Goal: Task Accomplishment & Management: Use online tool/utility

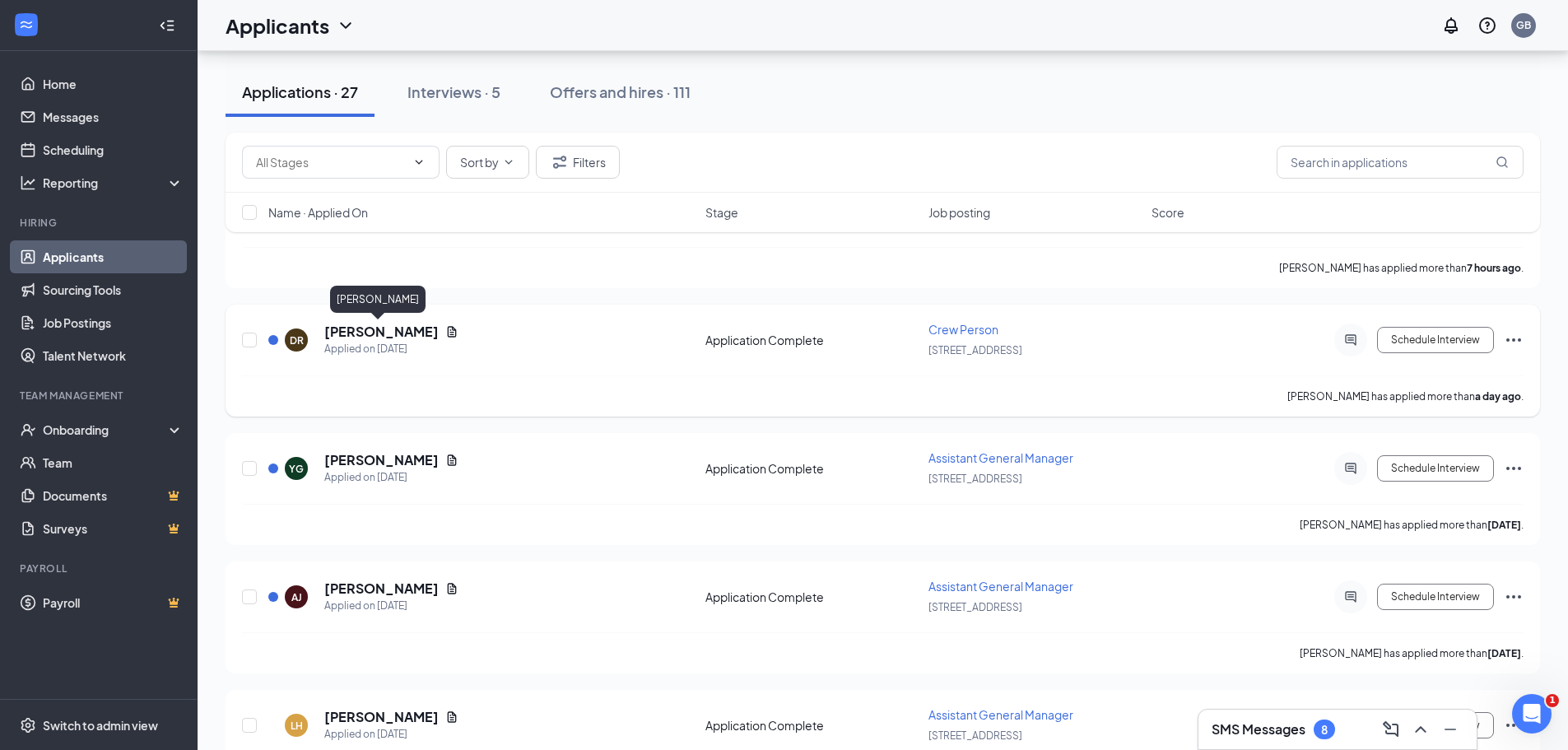
scroll to position [164, 0]
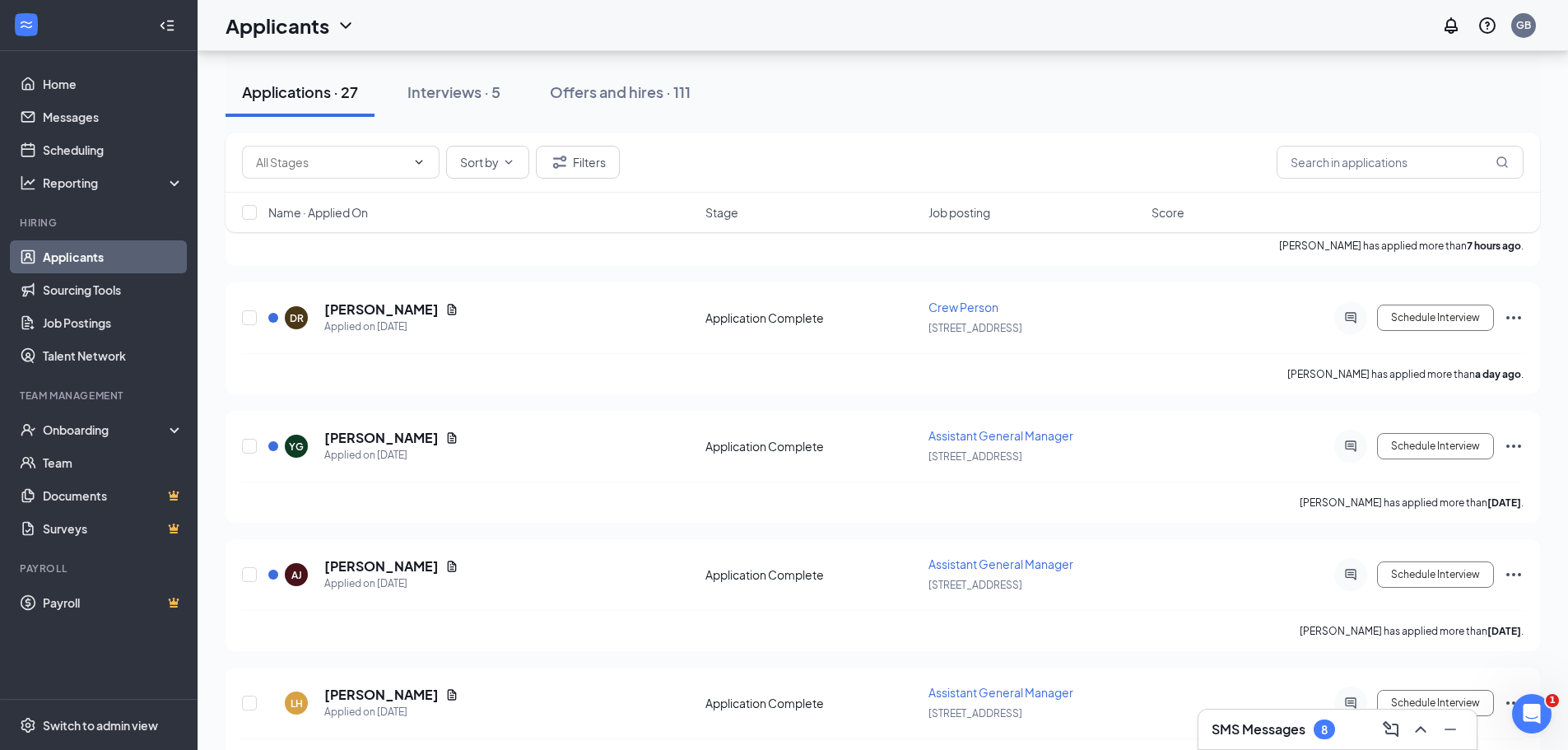
click at [317, 88] on div "Applications · 27" at bounding box center [300, 91] width 116 height 21
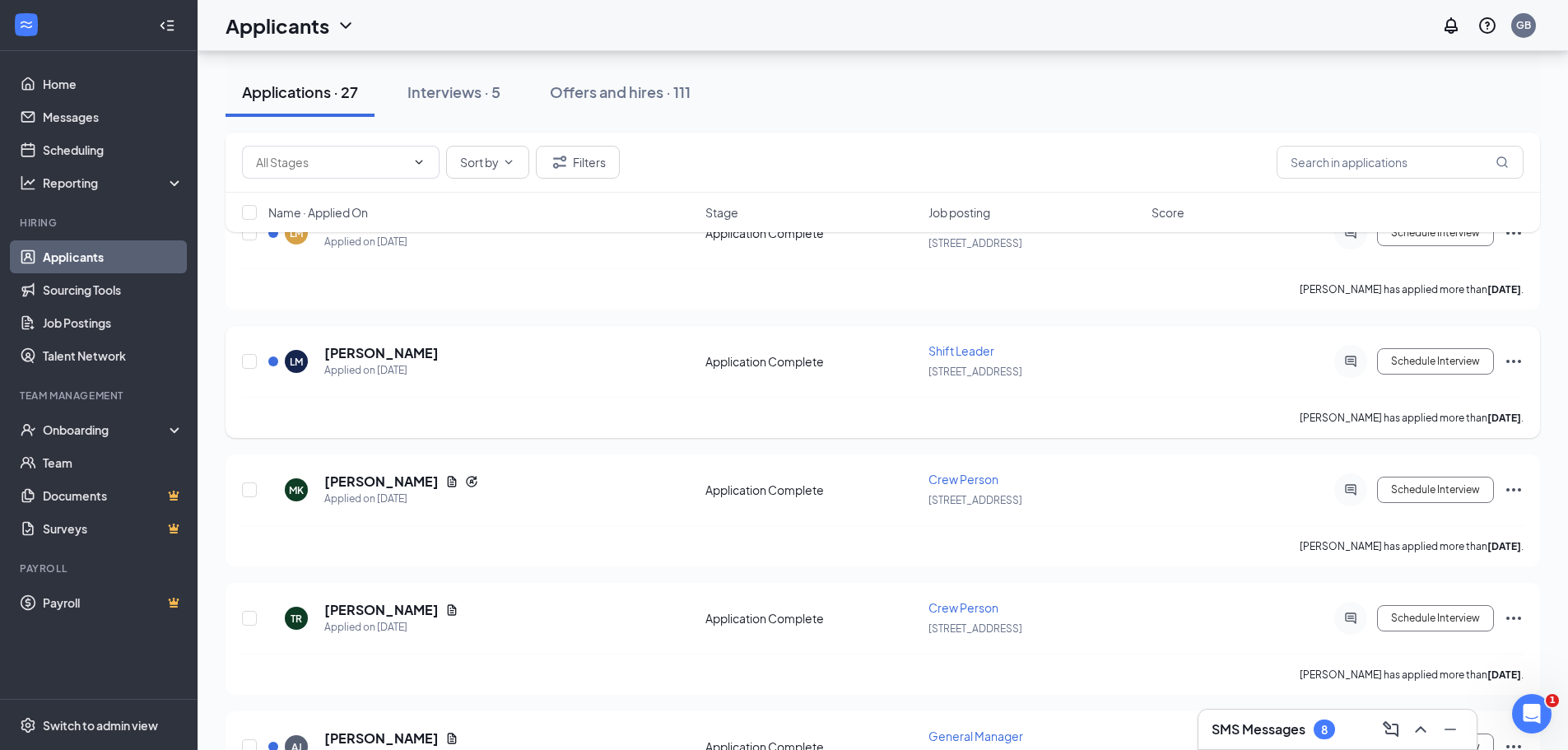
scroll to position [906, 0]
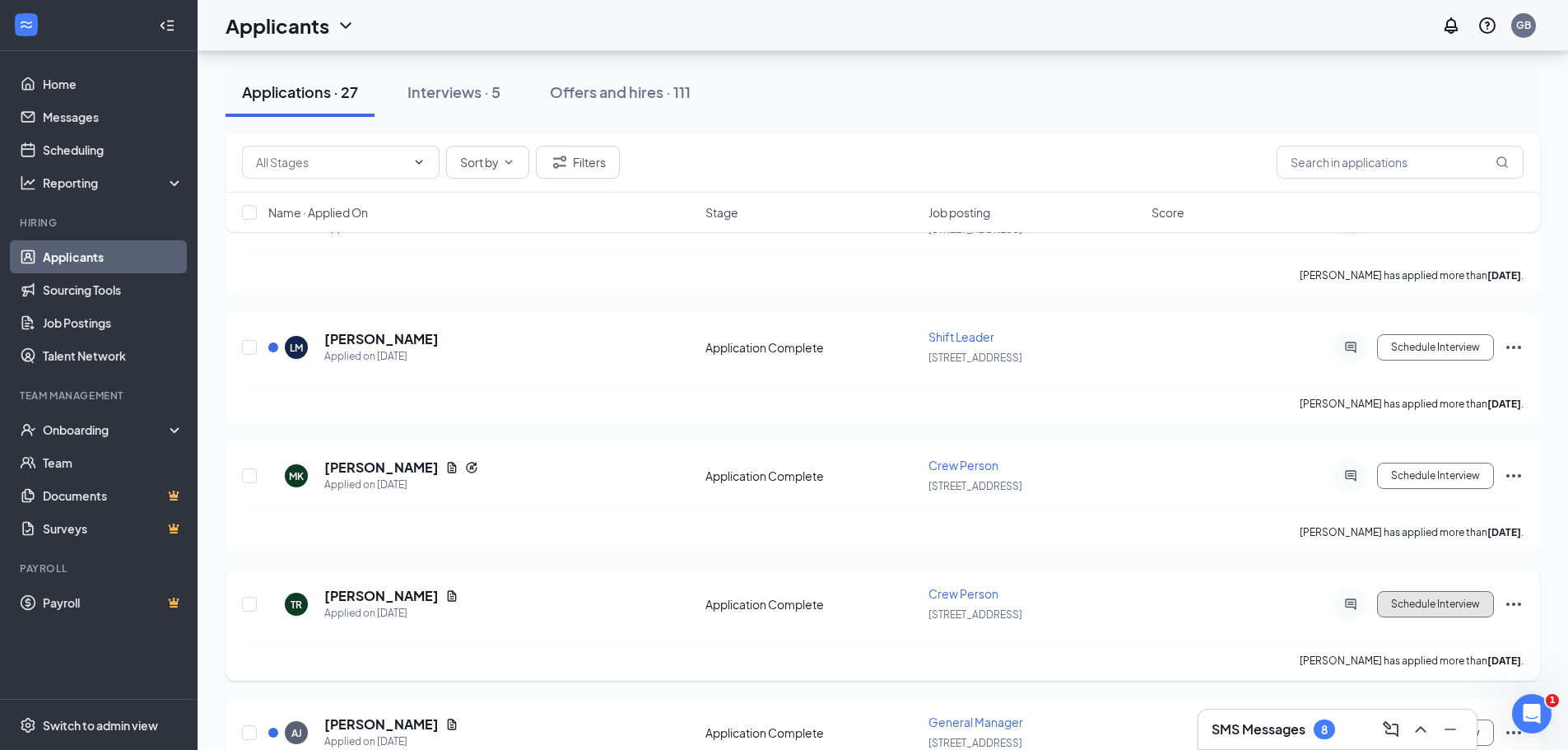
click at [1429, 600] on button "Schedule Interview" at bounding box center [1435, 604] width 116 height 26
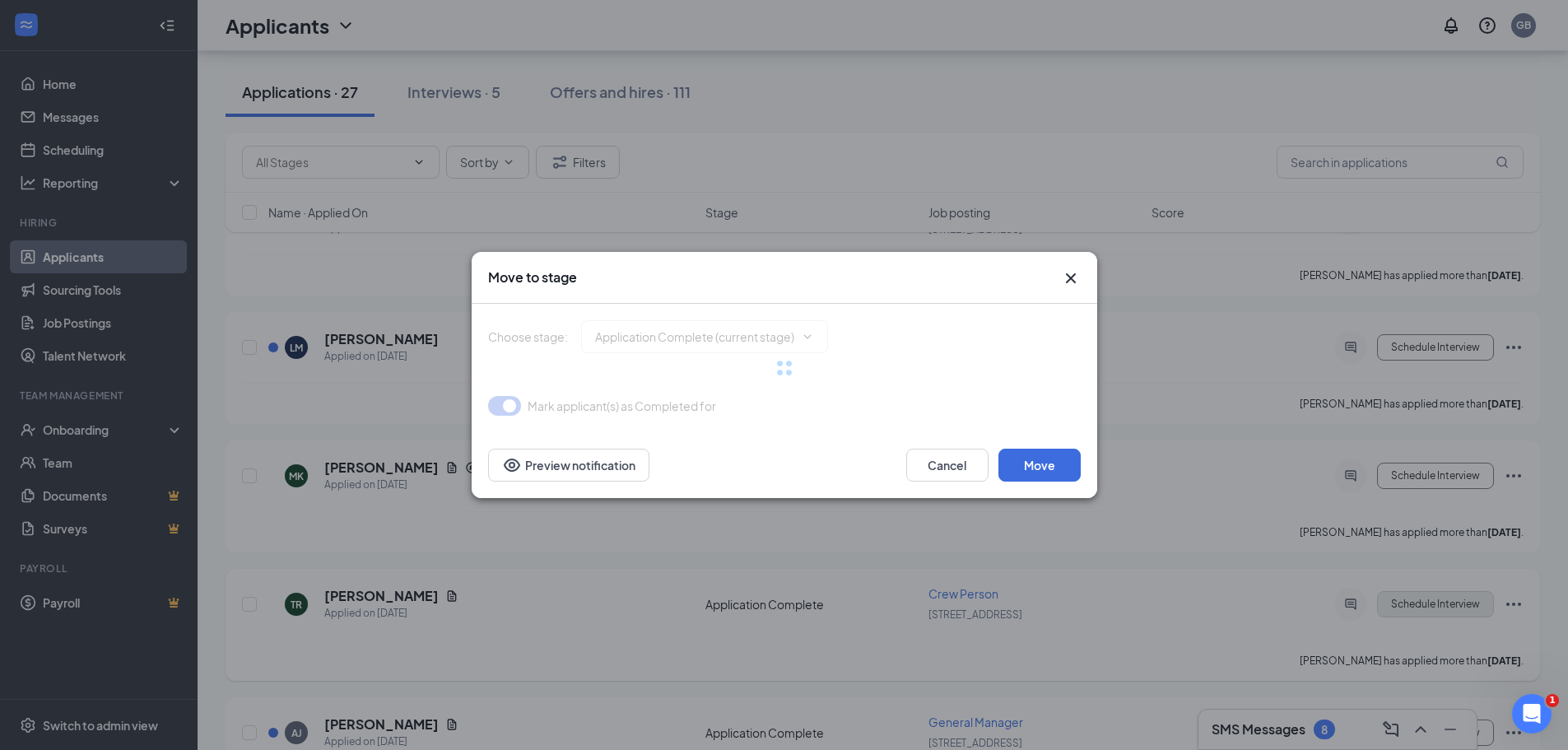
type input "Onsite Interview (next stage)"
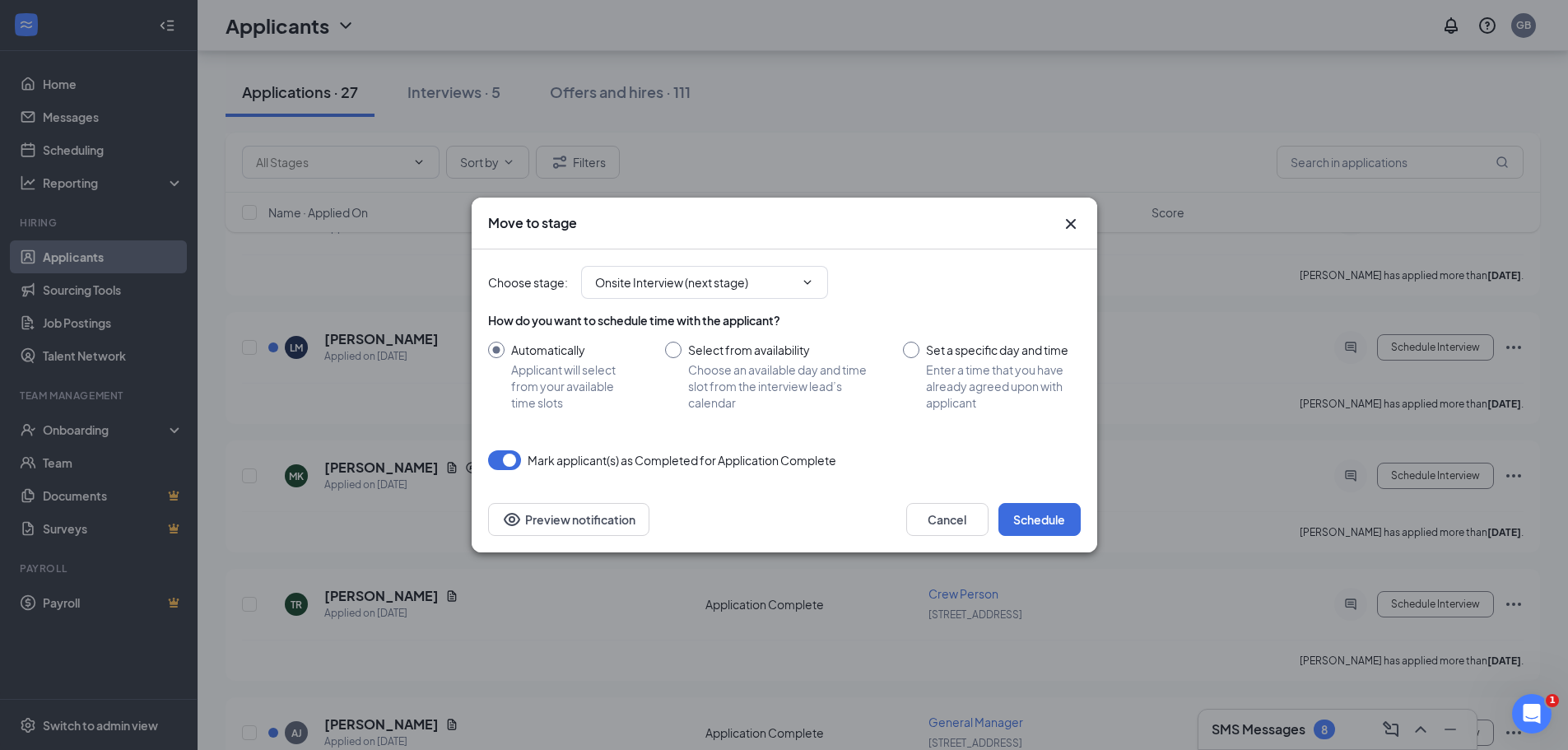
click at [907, 350] on input "Set a specific day and time Enter a time that you have already agreed upon with…" at bounding box center [991, 376] width 177 height 70
radio input "true"
radio input "false"
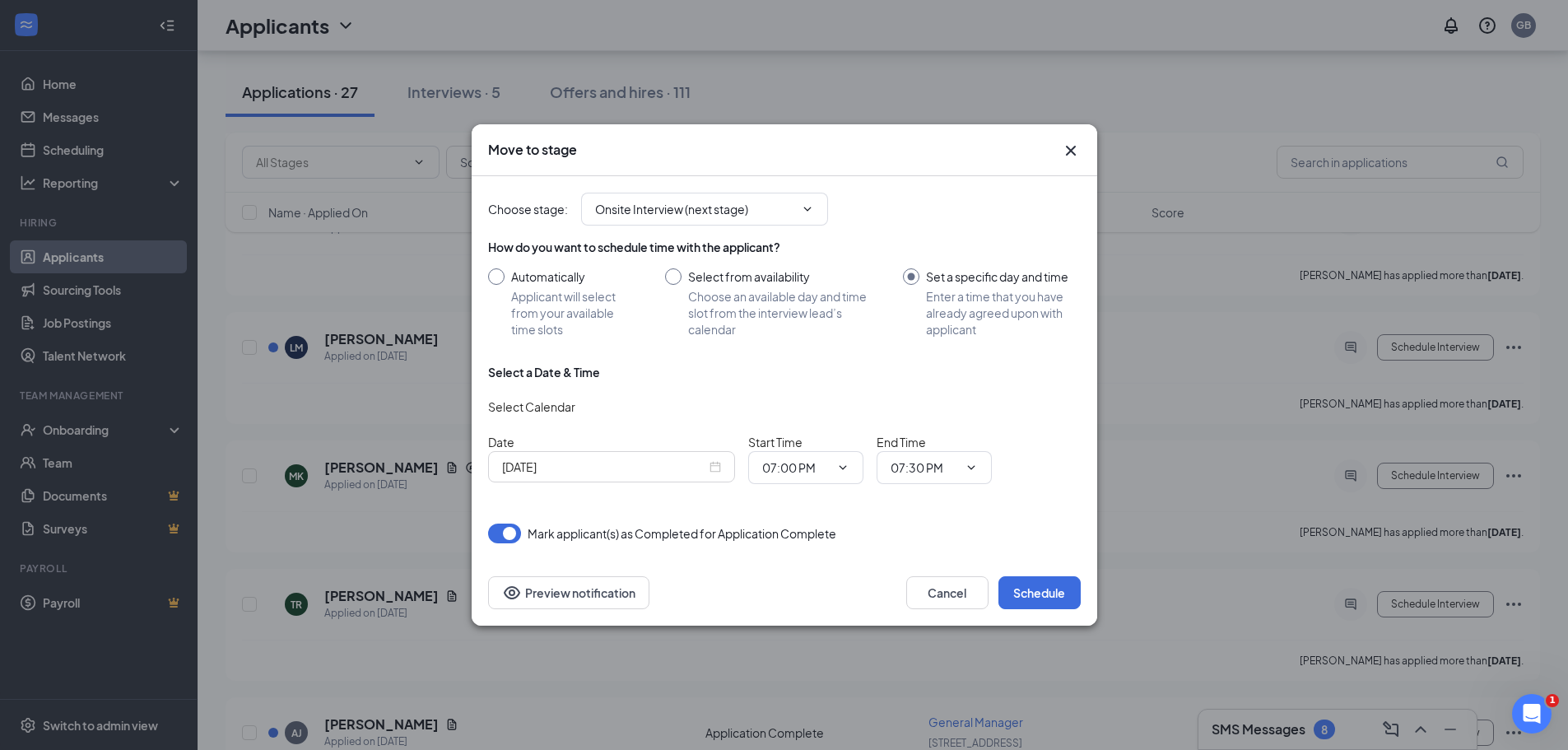
click at [715, 465] on div "[DATE]" at bounding box center [612, 466] width 219 height 18
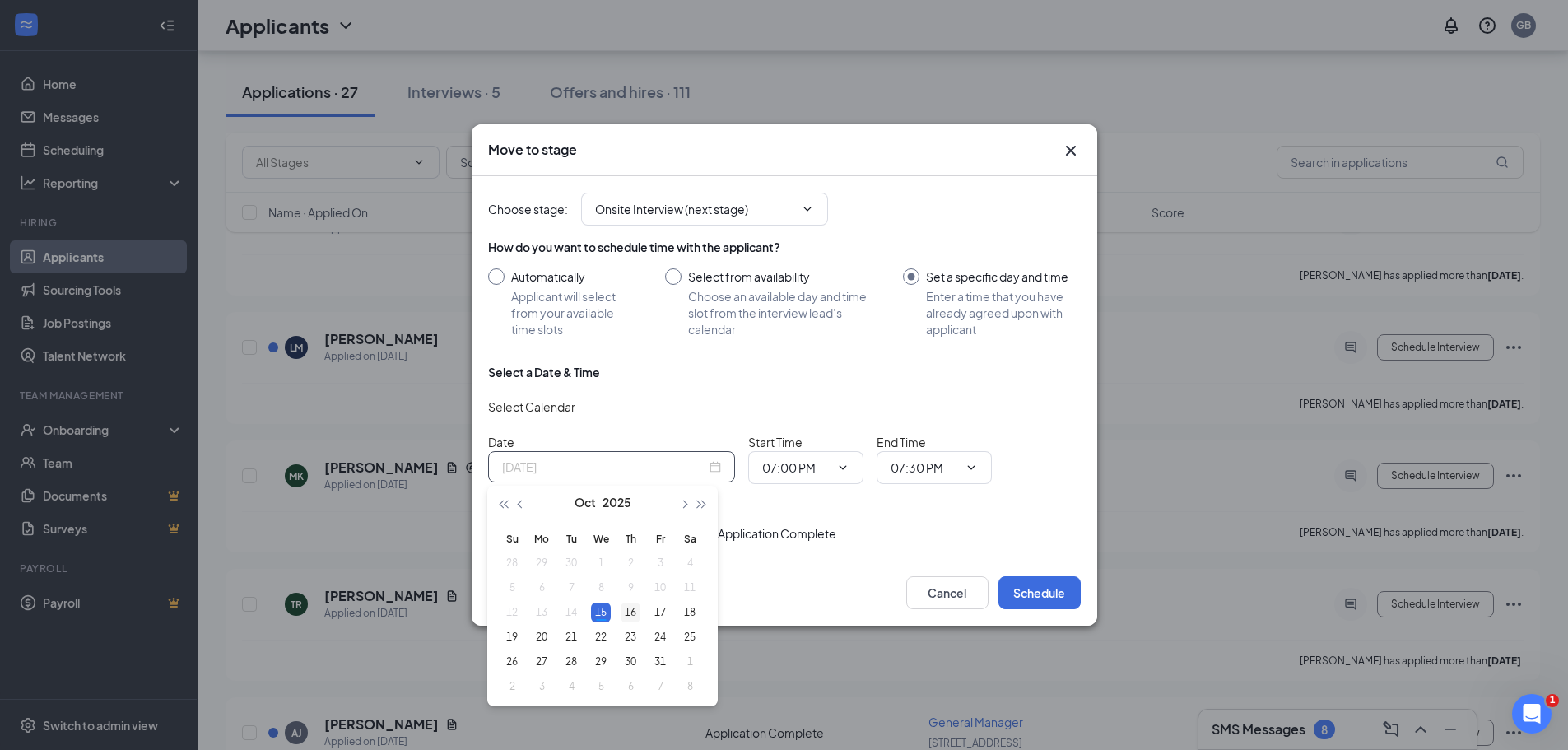
type input "[DATE]"
click at [630, 608] on div "16" at bounding box center [630, 612] width 20 height 20
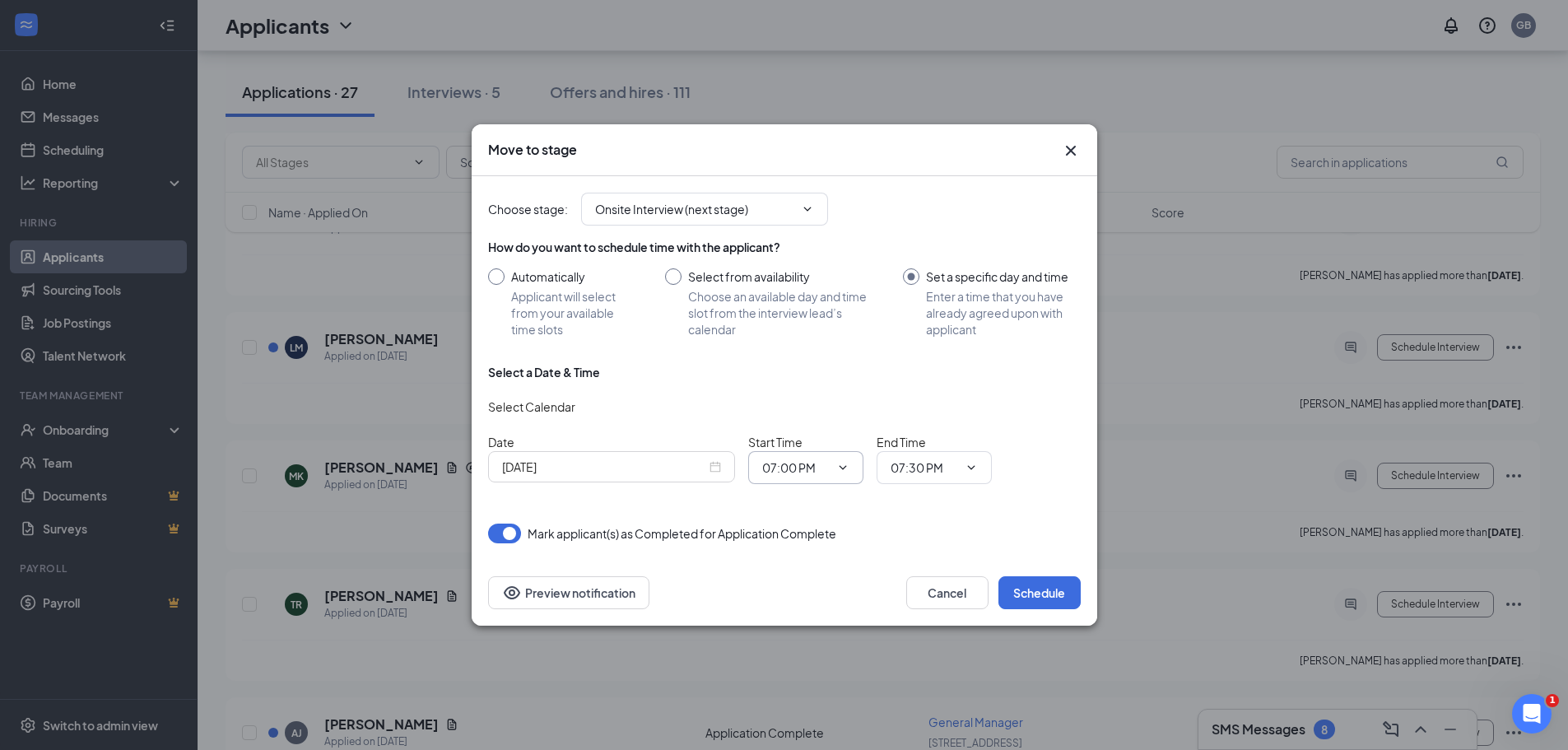
click at [840, 460] on span "07:00 PM" at bounding box center [806, 468] width 115 height 33
click at [818, 470] on input "07:00 PM" at bounding box center [796, 467] width 68 height 18
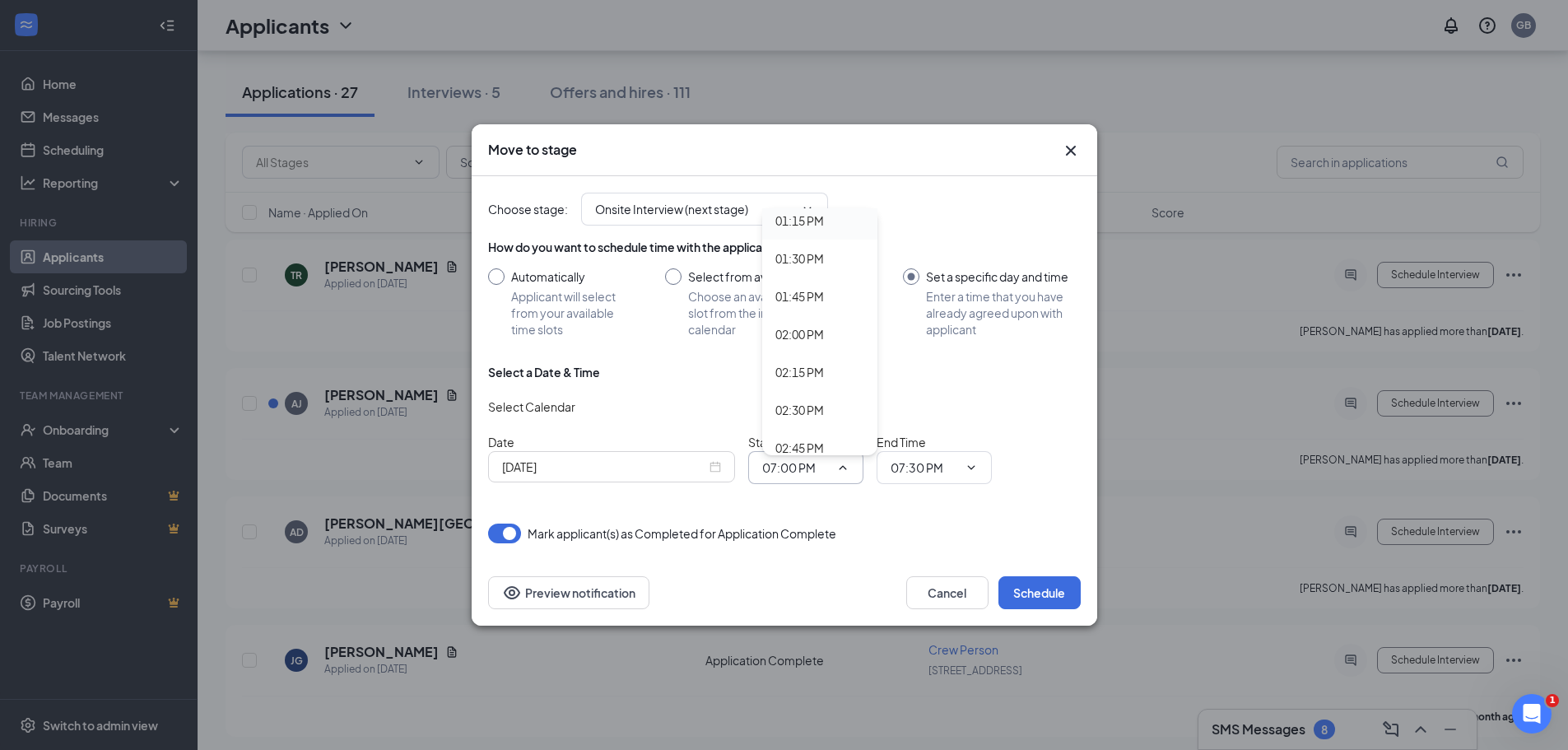
scroll to position [1976, 0]
click at [787, 218] on div "01:00 PM" at bounding box center [800, 220] width 49 height 18
type input "01:00 PM"
click at [969, 470] on icon "ChevronDown" at bounding box center [970, 467] width 13 height 13
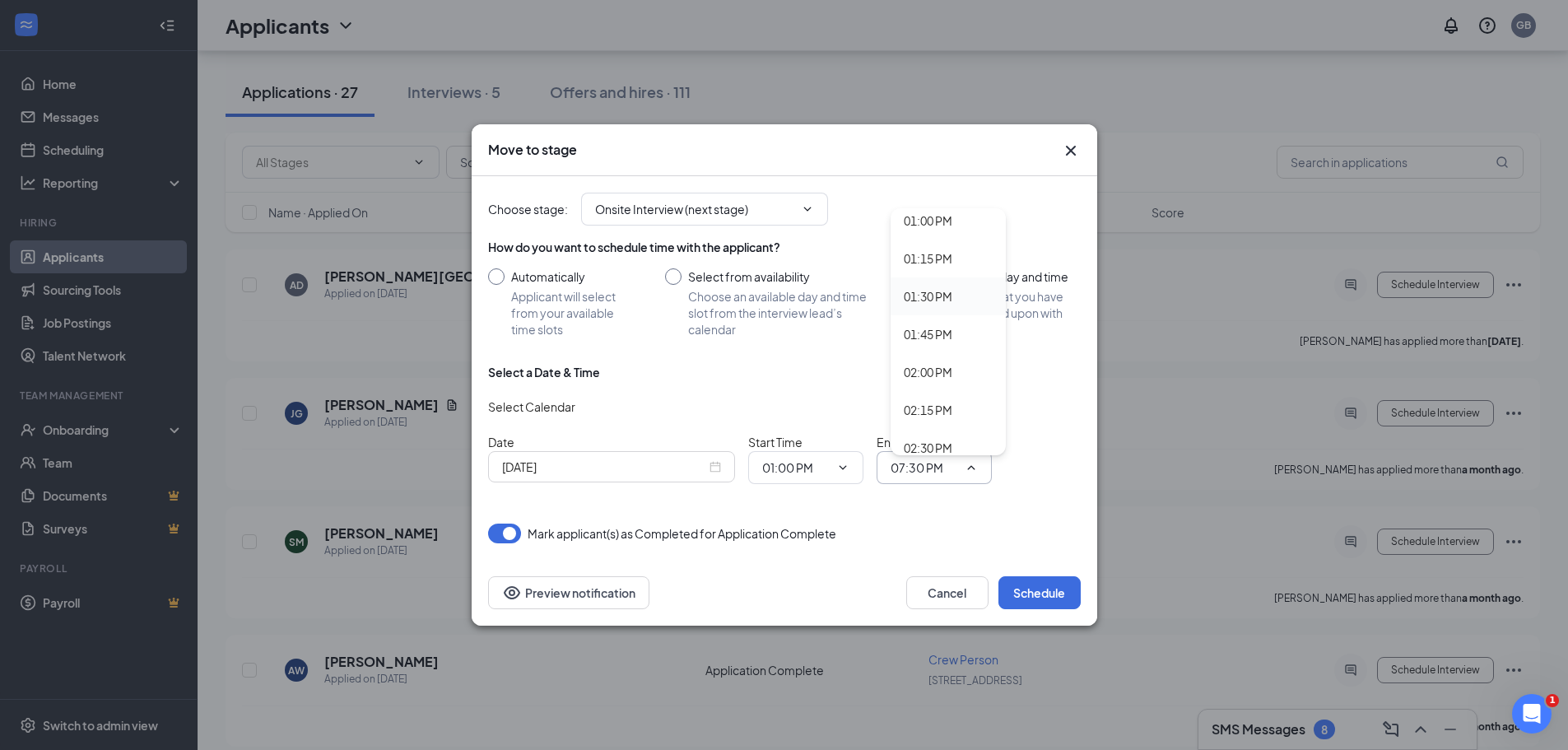
click at [924, 295] on div "01:30 PM" at bounding box center [928, 296] width 49 height 18
type input "01:30 PM"
click at [1032, 592] on button "Schedule" at bounding box center [1039, 593] width 82 height 33
